Goal: Transaction & Acquisition: Purchase product/service

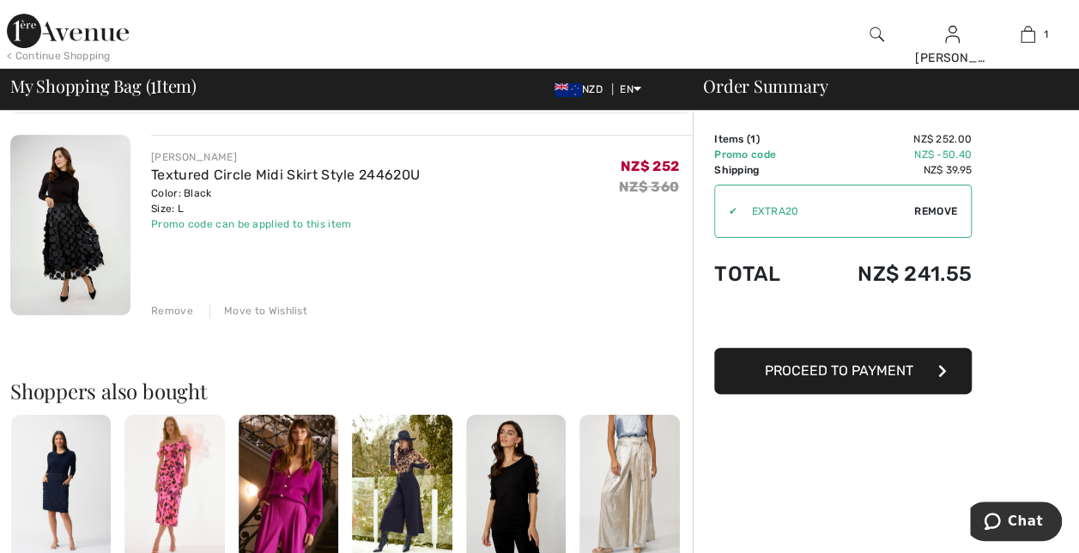
scroll to position [172, 0]
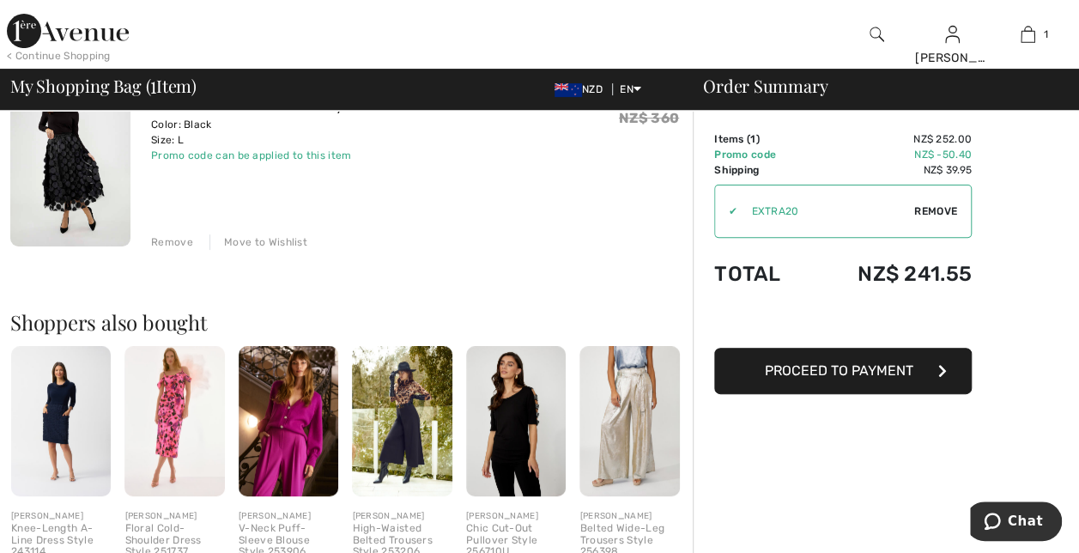
click at [860, 362] on span "Proceed to Payment" at bounding box center [839, 370] width 149 height 16
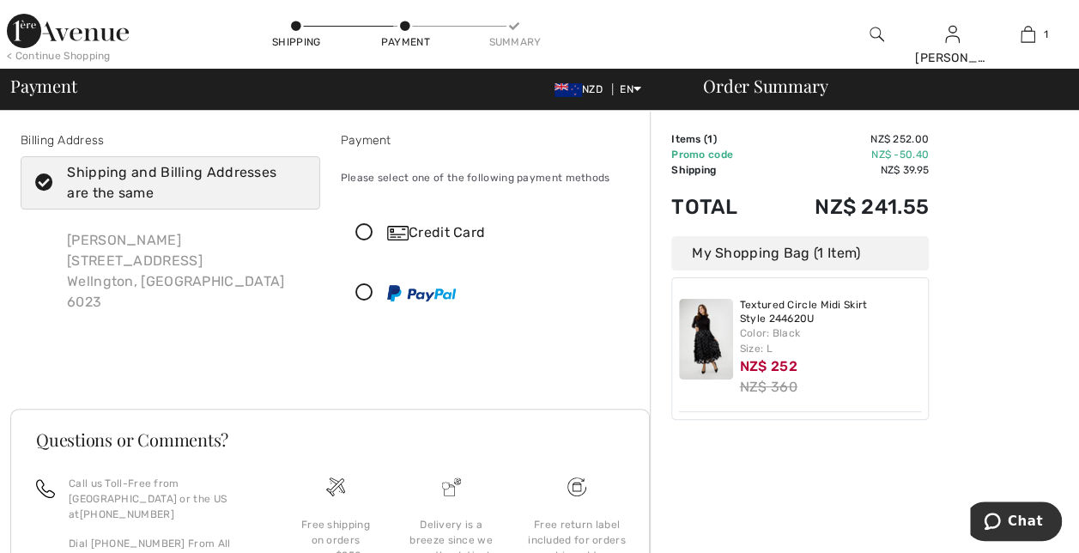
click at [359, 224] on icon at bounding box center [365, 233] width 46 height 18
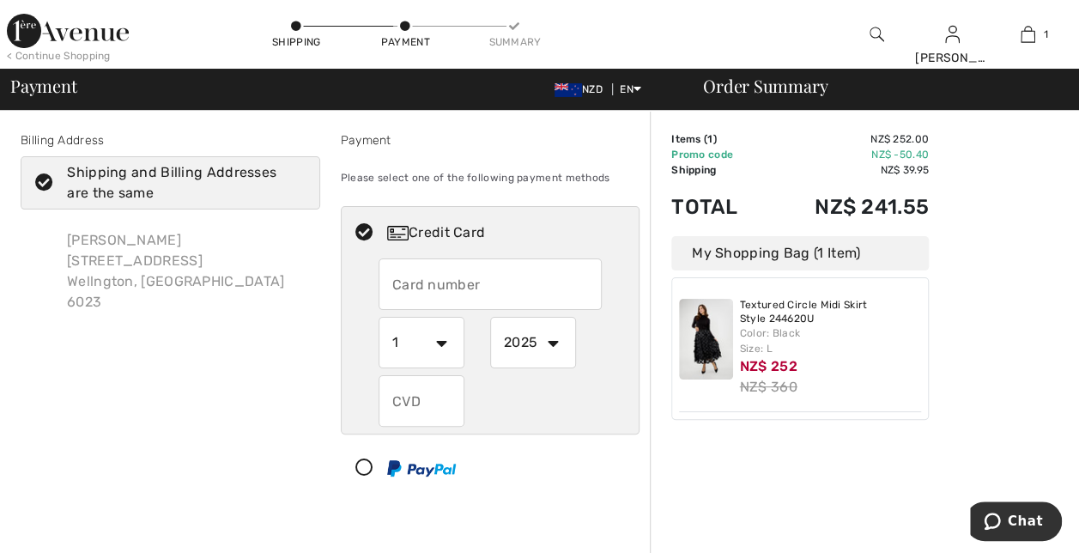
click at [459, 269] on input "text" at bounding box center [490, 284] width 223 height 52
type input "[CREDIT_CARD_NUMBER]"
select select "6"
select select "2027"
type input "307"
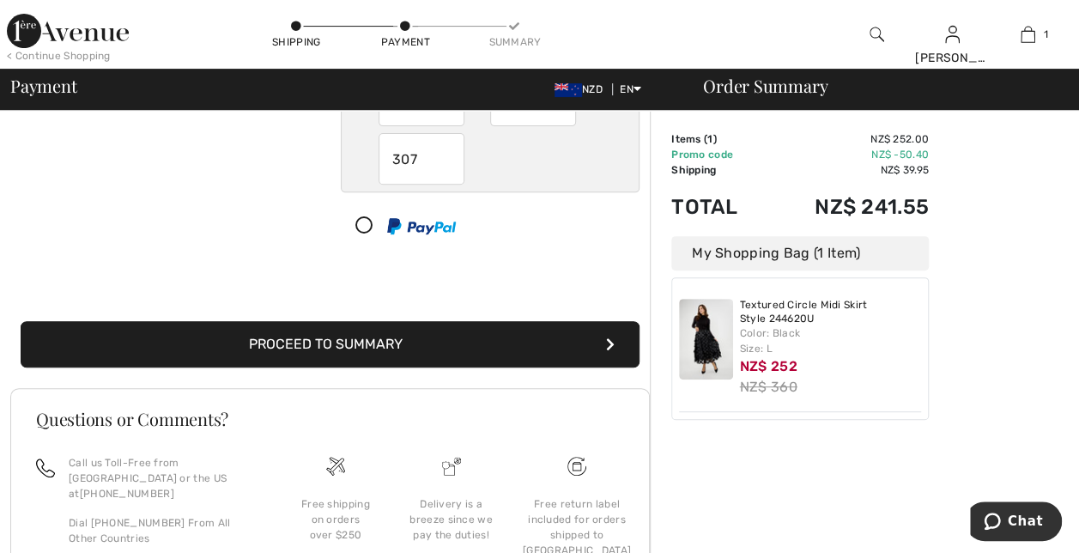
scroll to position [296, 0]
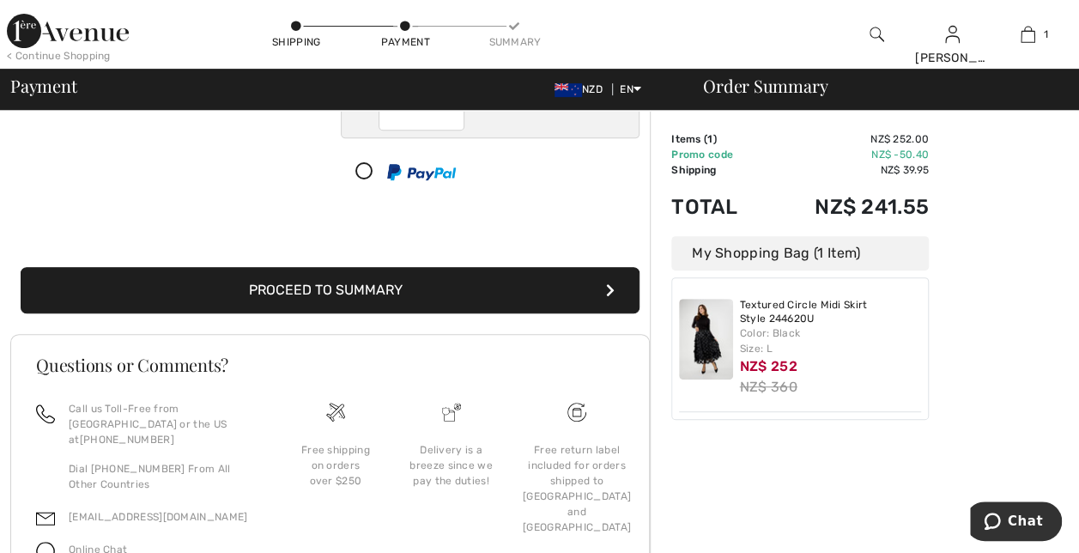
click at [467, 267] on button "Proceed to Summary" at bounding box center [330, 290] width 619 height 46
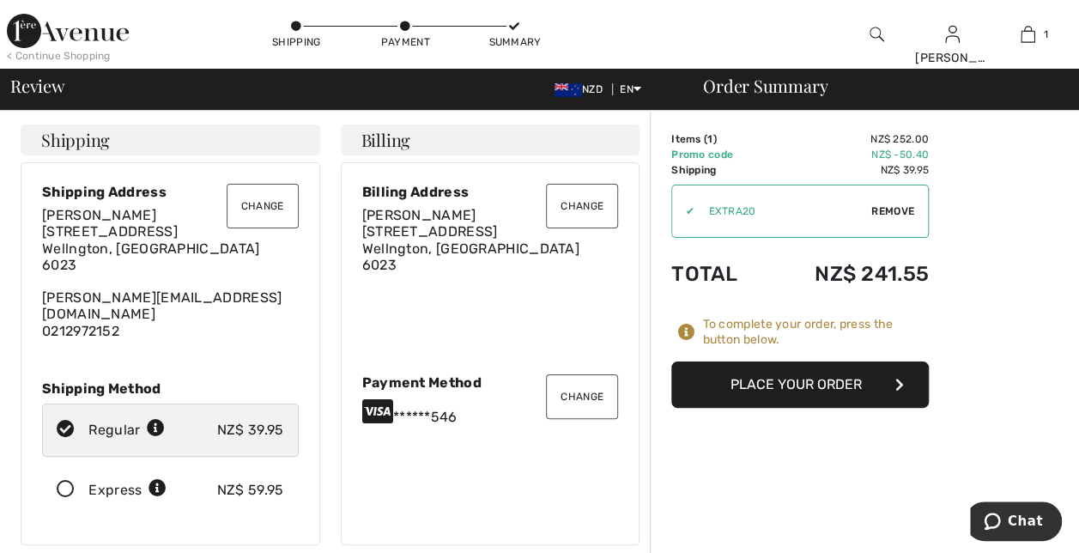
click at [815, 361] on button "Place Your Order" at bounding box center [800, 384] width 258 height 46
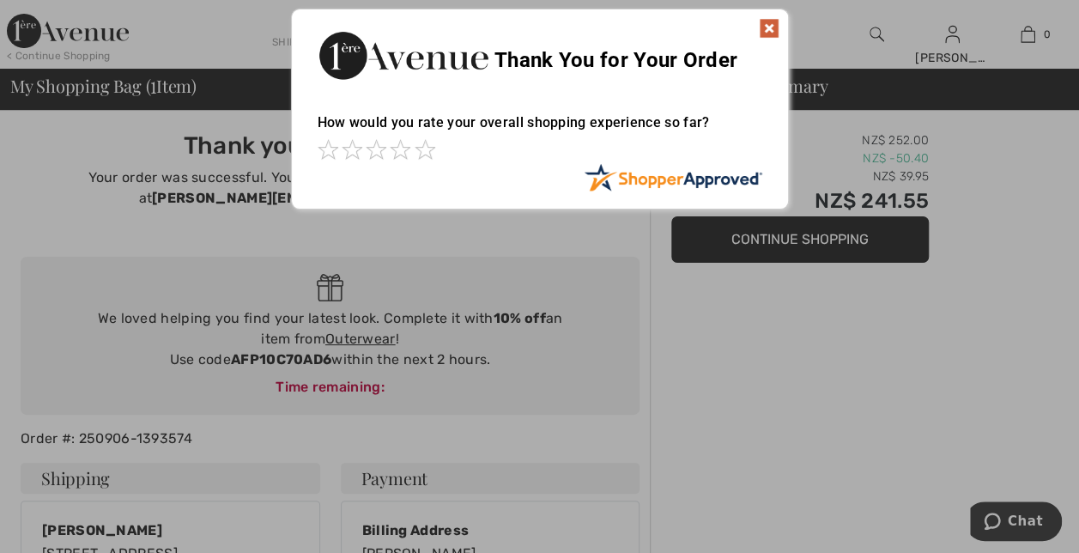
click at [761, 30] on img at bounding box center [769, 28] width 21 height 21
